Goal: Check status: Check status

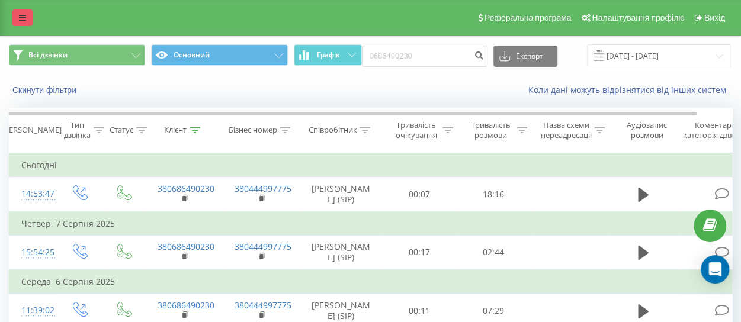
click at [27, 18] on link at bounding box center [22, 17] width 21 height 17
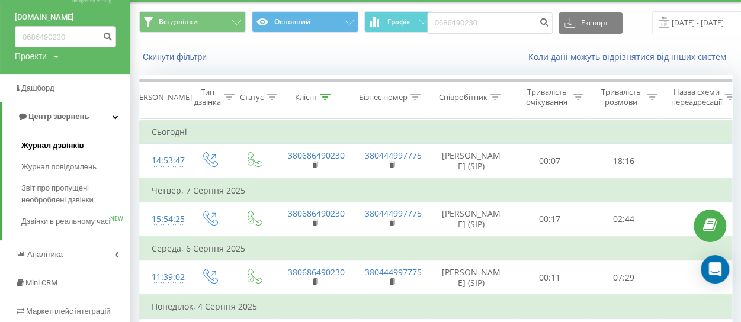
scroll to position [59, 0]
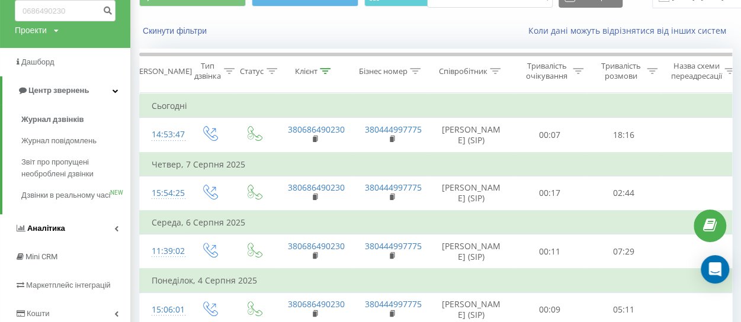
click at [53, 233] on span "Аналiтика" at bounding box center [46, 228] width 38 height 9
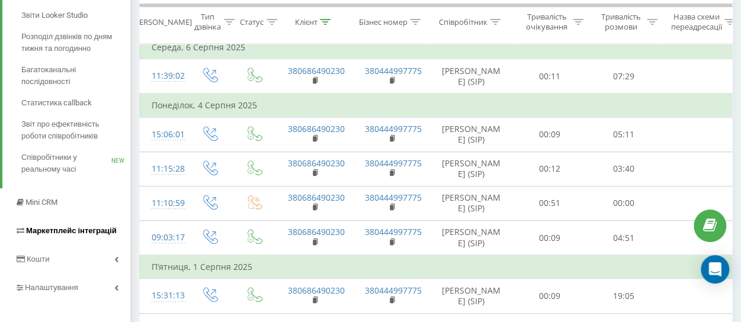
scroll to position [237, 0]
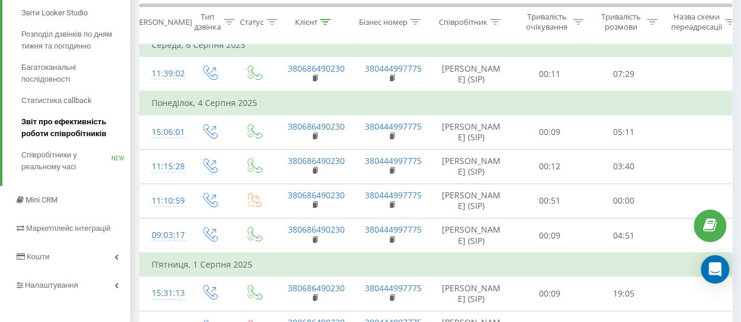
click at [50, 126] on span "Звіт про ефективність роботи співробітників" at bounding box center [72, 128] width 103 height 24
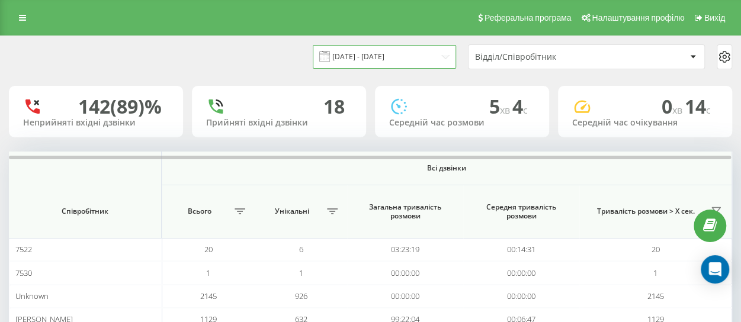
click at [398, 57] on input "[DATE] - [DATE]" at bounding box center [384, 56] width 143 height 23
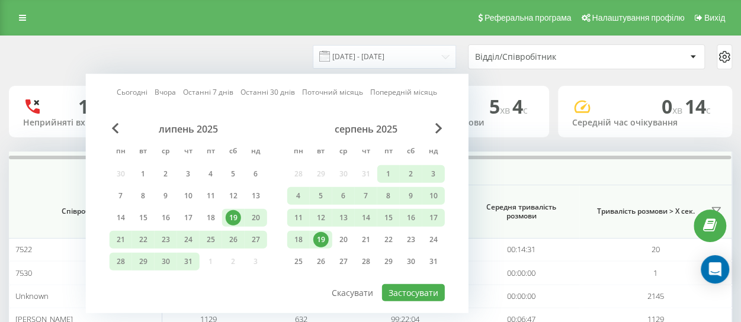
click at [137, 90] on link "Сьогодні" at bounding box center [132, 91] width 31 height 11
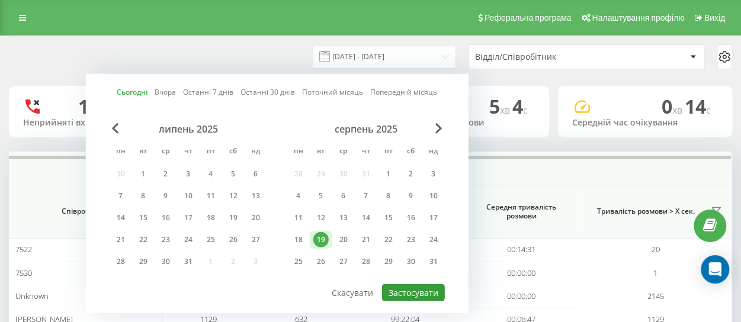
click at [398, 290] on button "Застосувати" at bounding box center [413, 292] width 63 height 17
type input "19.08.2025 - 19.08.2025"
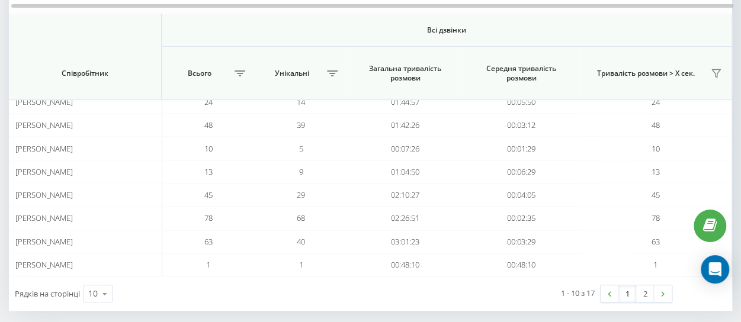
scroll to position [202, 0]
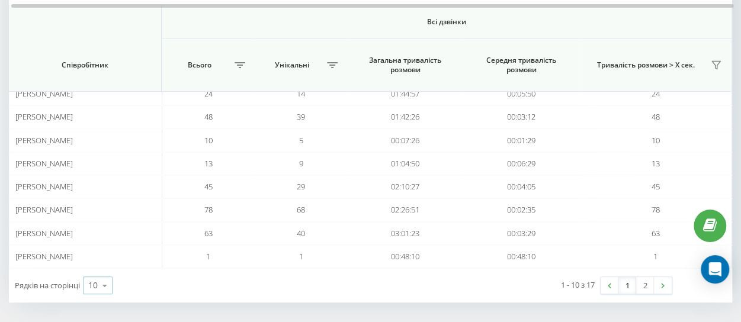
click at [101, 282] on icon at bounding box center [105, 285] width 18 height 23
click at [94, 233] on span "25" at bounding box center [92, 234] width 9 height 11
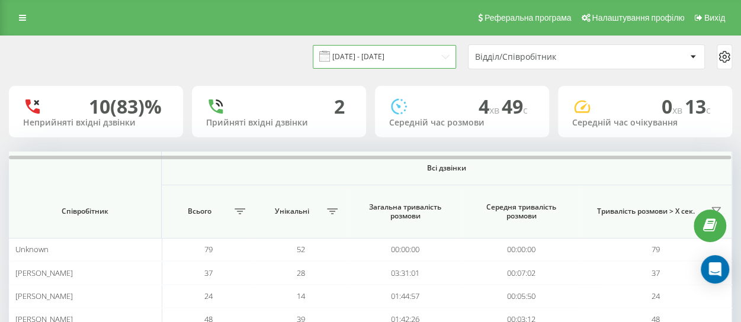
click at [357, 54] on input "19.08.2025 - 19.08.2025" at bounding box center [384, 56] width 143 height 23
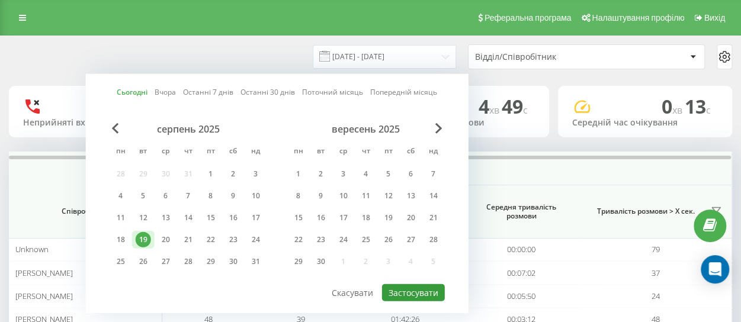
click at [418, 293] on button "Застосувати" at bounding box center [413, 292] width 63 height 17
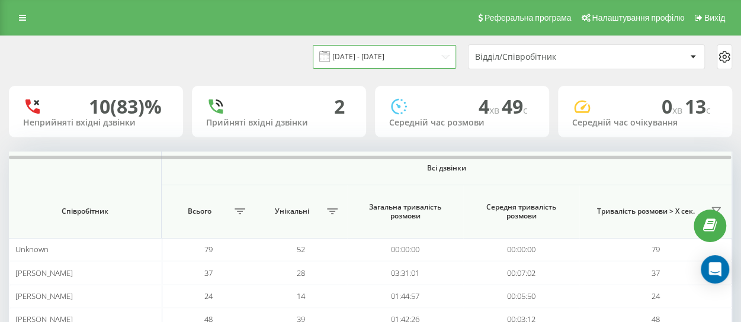
click at [382, 52] on input "19.08.2025 - 19.08.2025" at bounding box center [384, 56] width 143 height 23
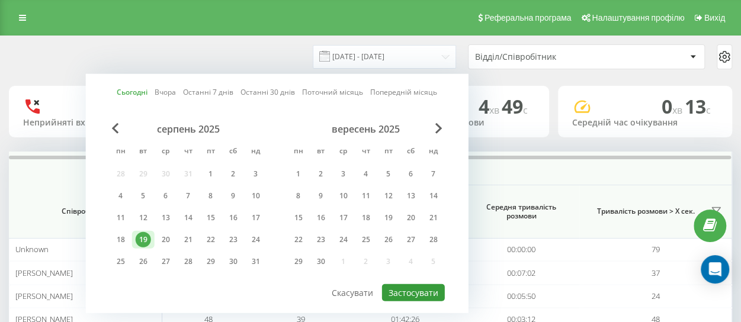
click at [423, 290] on button "Застосувати" at bounding box center [413, 292] width 63 height 17
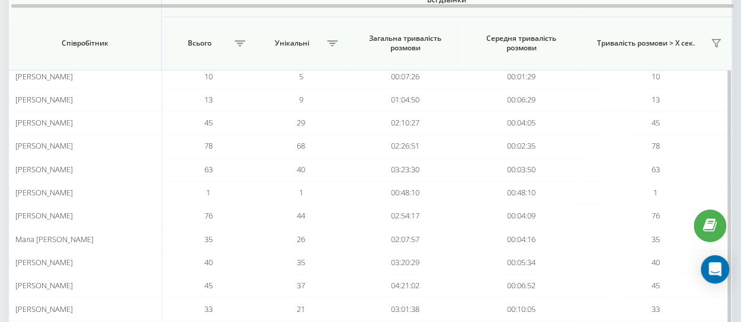
scroll to position [245, 0]
